Goal: Task Accomplishment & Management: Complete application form

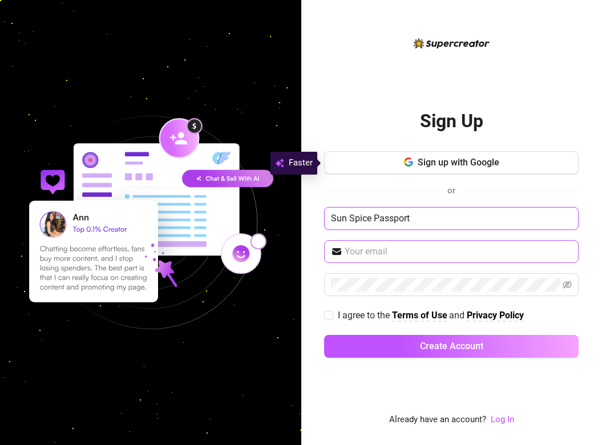
type input "Sun Spice Passport"
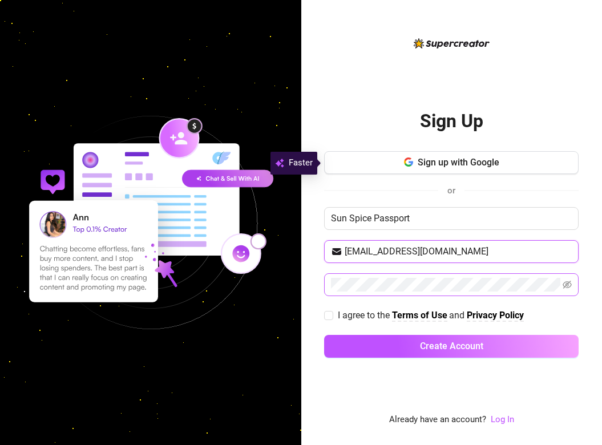
type input "[EMAIL_ADDRESS][DOMAIN_NAME]"
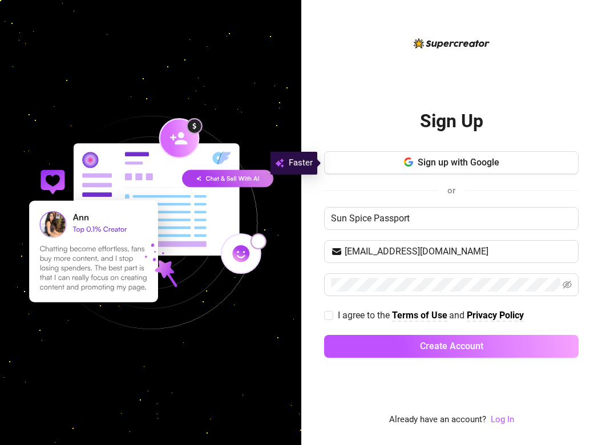
click at [554, 313] on div "I agree to the Terms of Use and Privacy Policy" at bounding box center [451, 315] width 255 height 14
click at [330, 317] on input "I agree to the Terms of Use and Privacy Policy" at bounding box center [328, 315] width 8 height 8
checkbox input "true"
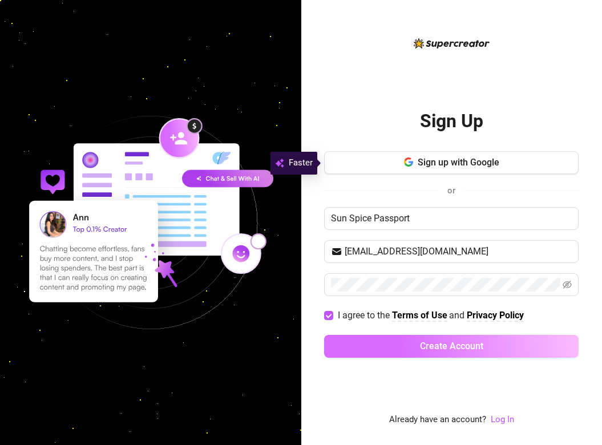
click at [390, 349] on button "Create Account" at bounding box center [451, 346] width 255 height 23
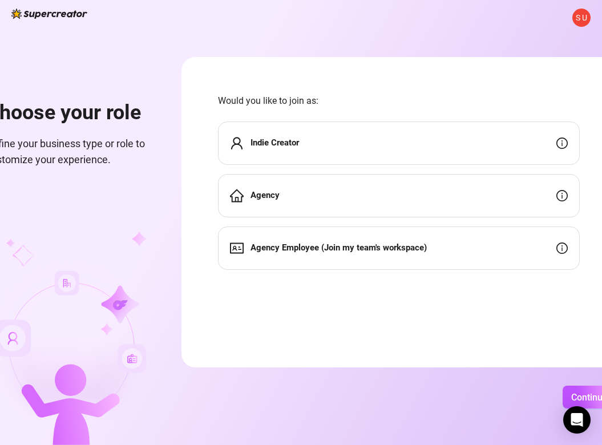
click at [344, 144] on div "Indie Creator" at bounding box center [399, 143] width 362 height 43
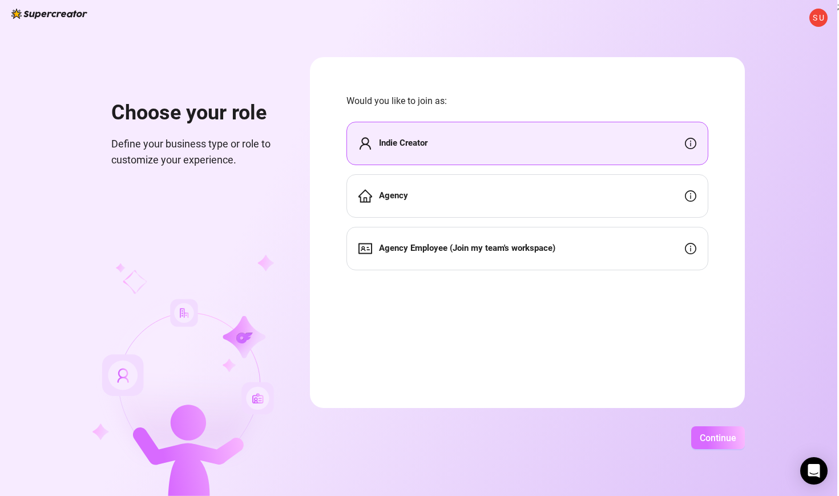
click at [602, 442] on span "Continue" at bounding box center [718, 437] width 37 height 11
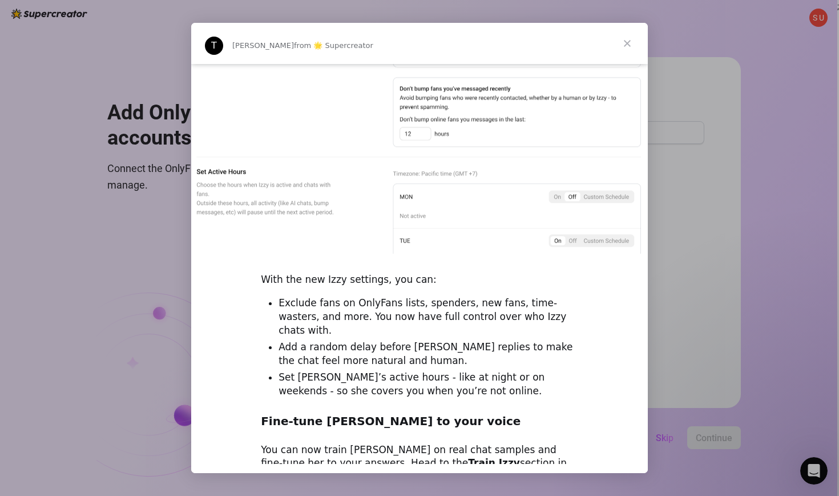
scroll to position [812, 0]
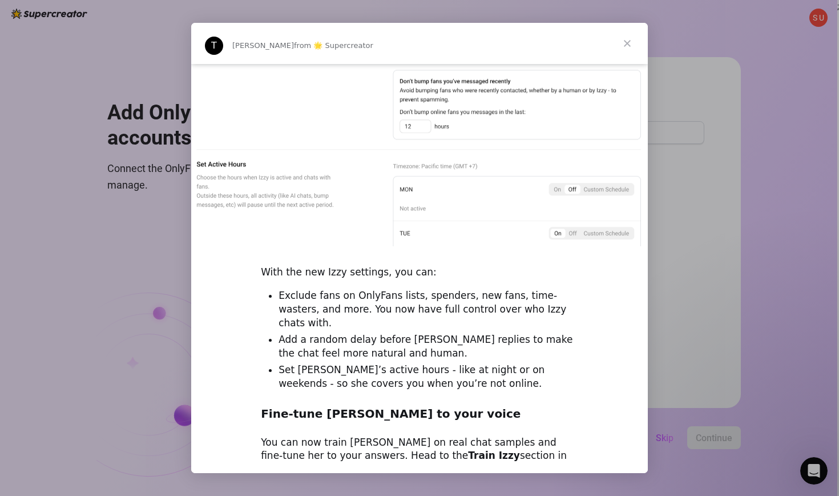
click at [602, 46] on span "Close" at bounding box center [627, 43] width 41 height 41
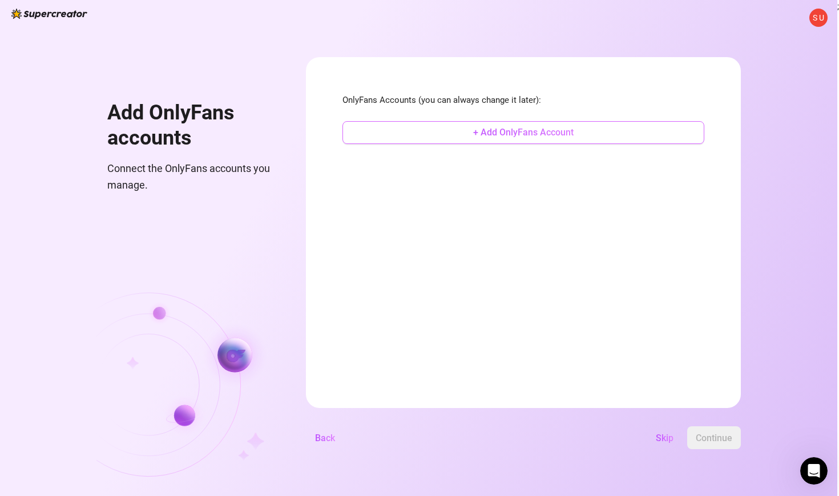
click at [559, 132] on span "+ Add OnlyFans Account" at bounding box center [523, 132] width 100 height 11
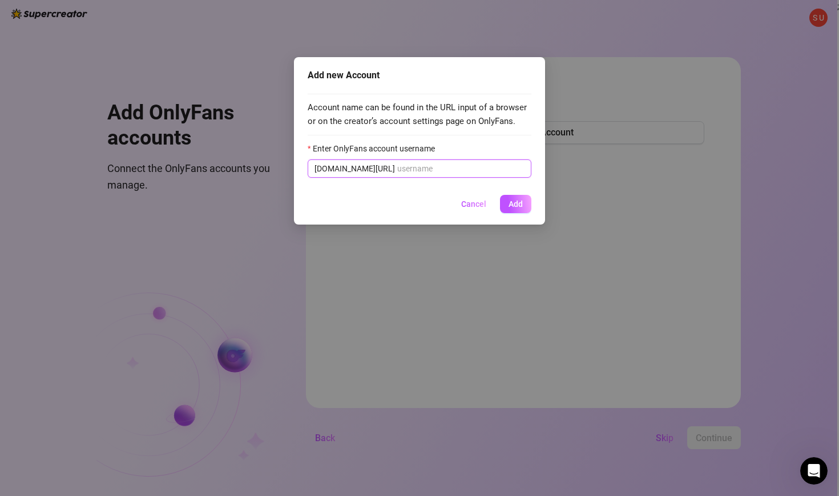
type input "[EMAIL_ADDRESS][DOMAIN_NAME]"
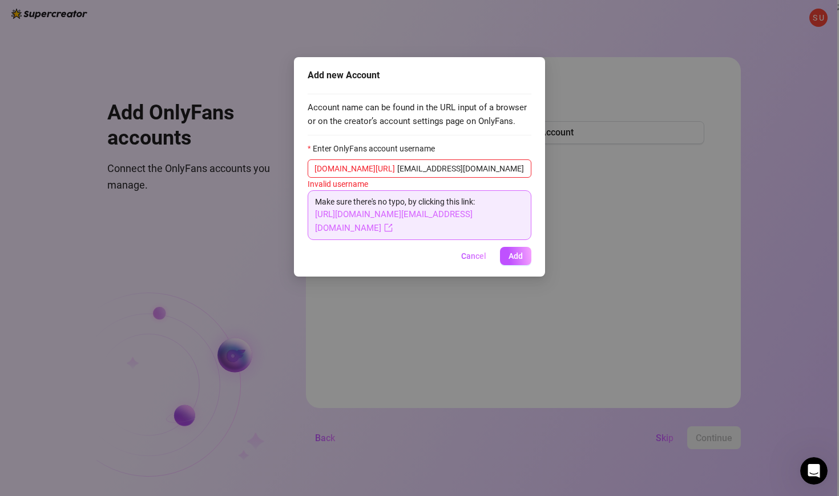
click at [422, 216] on link "[URL][DOMAIN_NAME][EMAIL_ADDRESS][DOMAIN_NAME]" at bounding box center [394, 221] width 158 height 24
click at [427, 215] on link "[URL][DOMAIN_NAME][EMAIL_ADDRESS][DOMAIN_NAME]" at bounding box center [394, 221] width 158 height 24
click at [469, 253] on span "Cancel" at bounding box center [473, 255] width 25 height 9
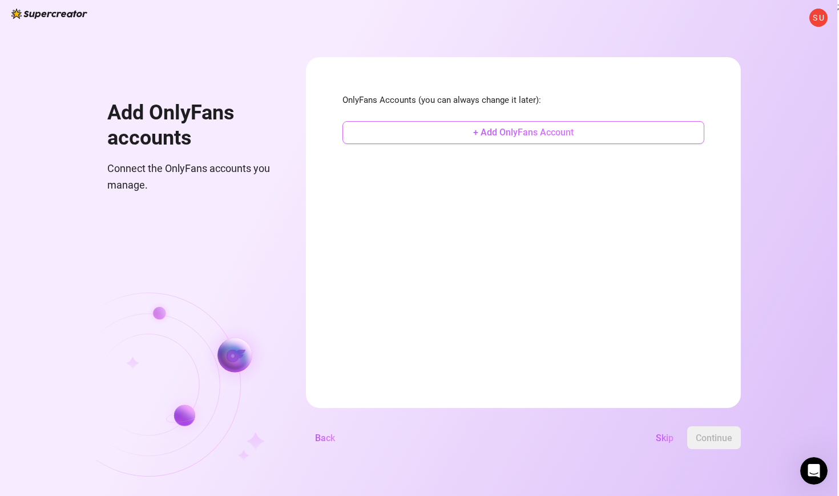
click at [583, 126] on button "+ Add OnlyFans Account" at bounding box center [524, 132] width 362 height 23
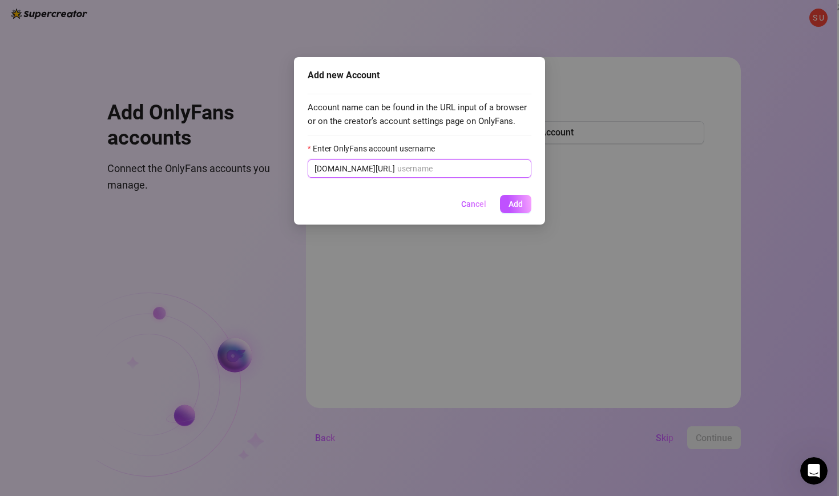
type input "[EMAIL_ADDRESS][DOMAIN_NAME]"
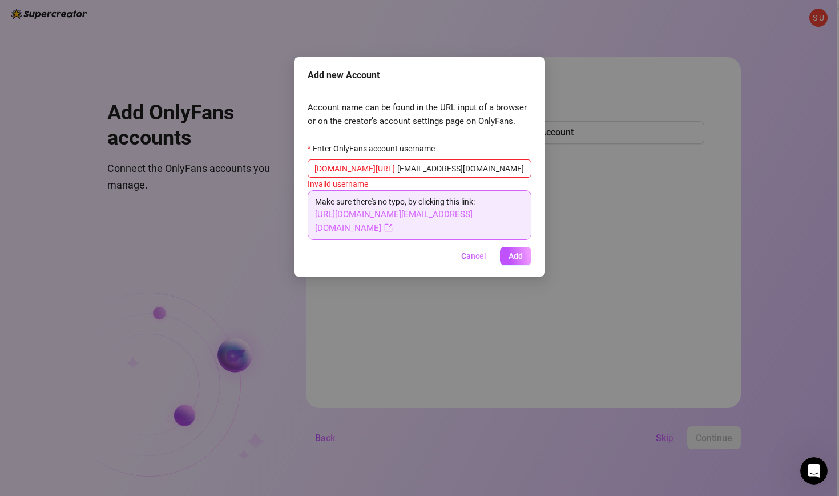
click at [376, 212] on link "[URL][DOMAIN_NAME][EMAIL_ADDRESS][DOMAIN_NAME]" at bounding box center [394, 221] width 158 height 24
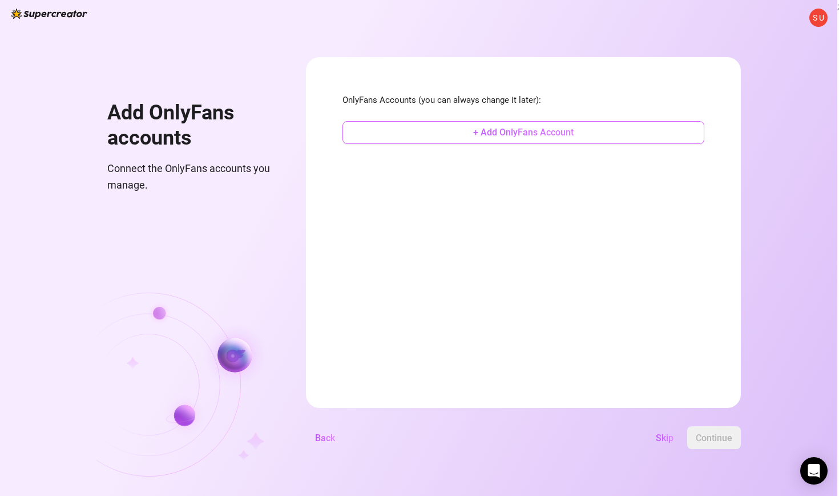
click at [554, 135] on span "+ Add OnlyFans Account" at bounding box center [523, 132] width 100 height 11
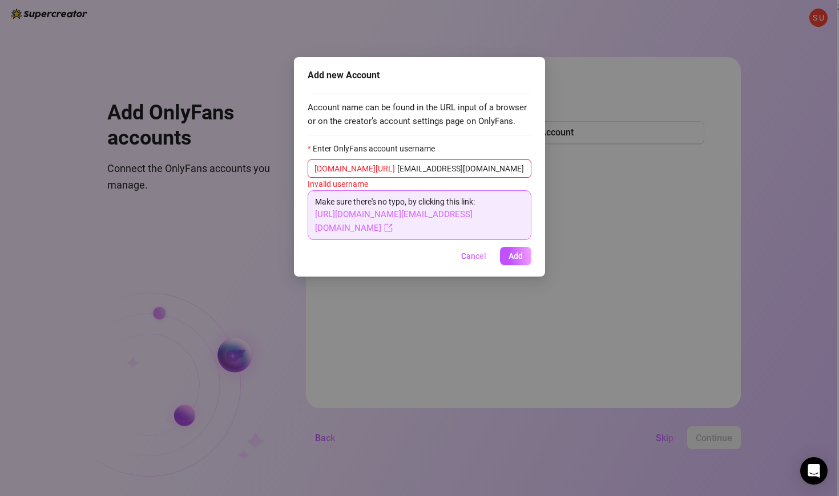
click at [456, 214] on link "[URL][DOMAIN_NAME][EMAIL_ADDRESS][DOMAIN_NAME]" at bounding box center [394, 221] width 158 height 24
click at [480, 168] on input "[EMAIL_ADDRESS][DOMAIN_NAME]" at bounding box center [460, 168] width 127 height 13
drag, startPoint x: 480, startPoint y: 168, endPoint x: 369, endPoint y: 167, distance: 110.8
click at [397, 167] on input "[EMAIL_ADDRESS][DOMAIN_NAME]" at bounding box center [460, 168] width 127 height 13
type input "@"
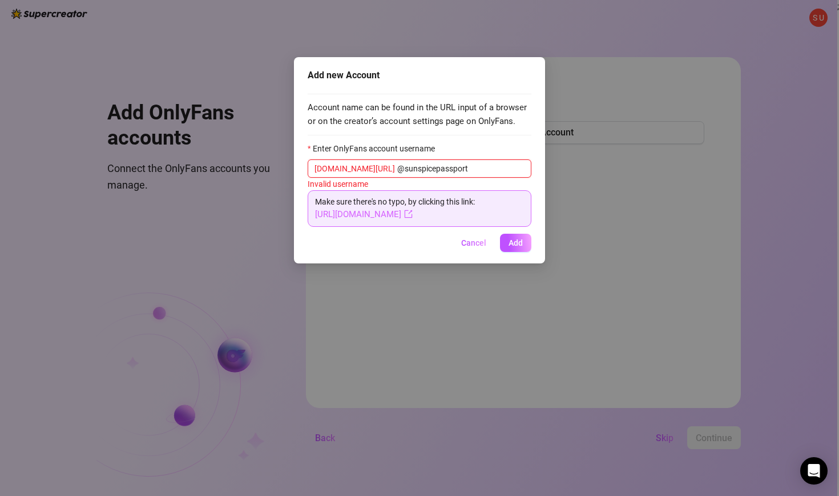
type input "@sunspicepassport"
click at [356, 218] on link "[URL][DOMAIN_NAME]" at bounding box center [364, 214] width 98 height 10
click at [473, 245] on span "Cancel" at bounding box center [473, 242] width 25 height 9
